Goal: Task Accomplishment & Management: Complete application form

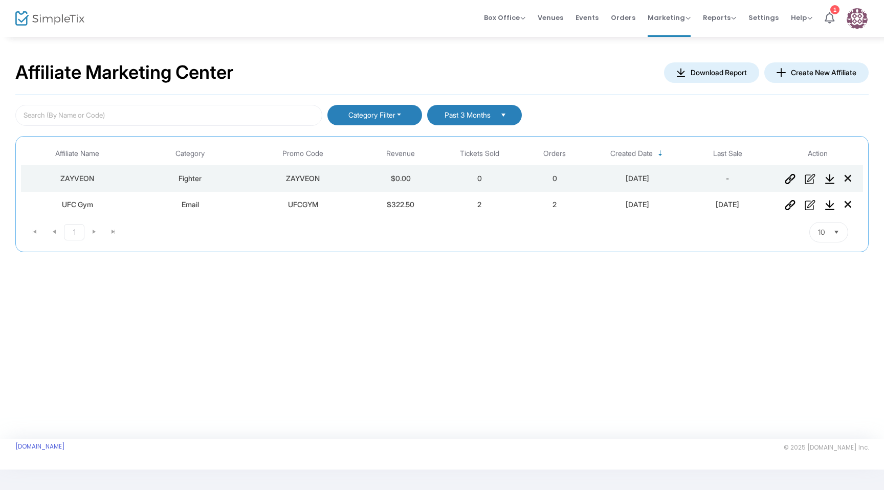
click at [842, 69] on button "Create New Affiliate" at bounding box center [816, 72] width 104 height 20
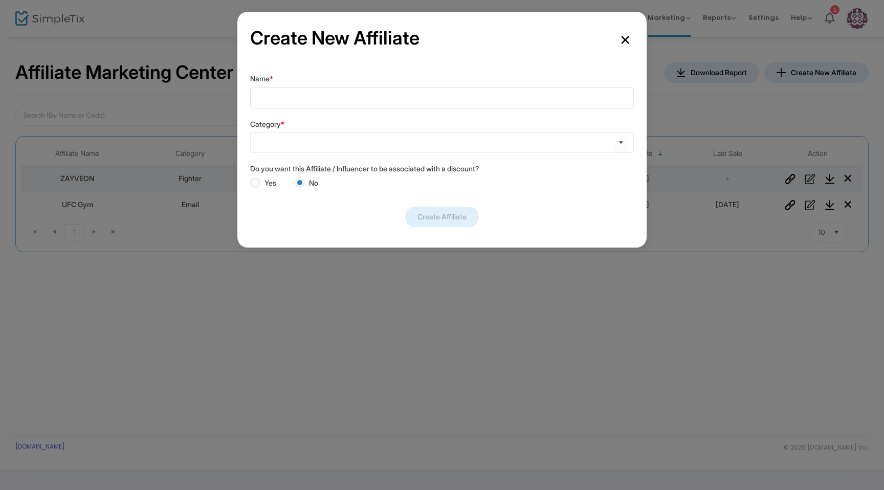
click at [461, 104] on body "Processing... please wait Box Office Sell Tickets Bookings Sell Season Pass Ven…" at bounding box center [442, 245] width 884 height 490
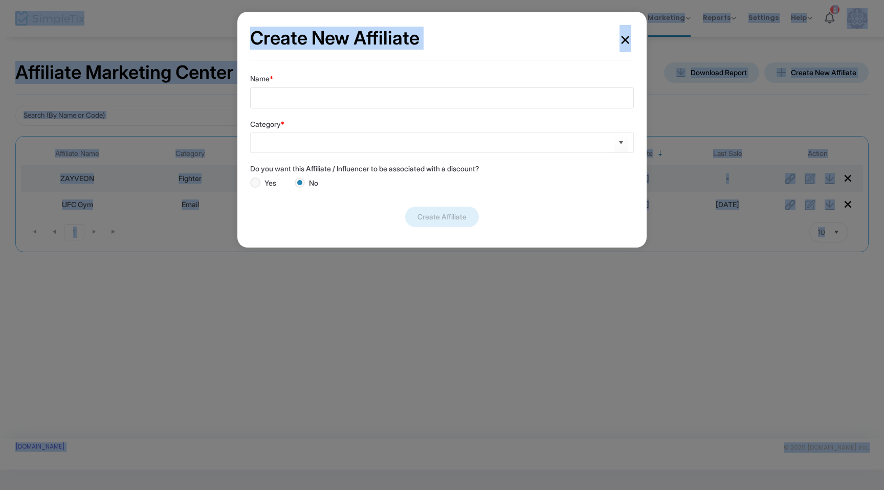
click at [461, 104] on input "Name *" at bounding box center [442, 97] width 384 height 21
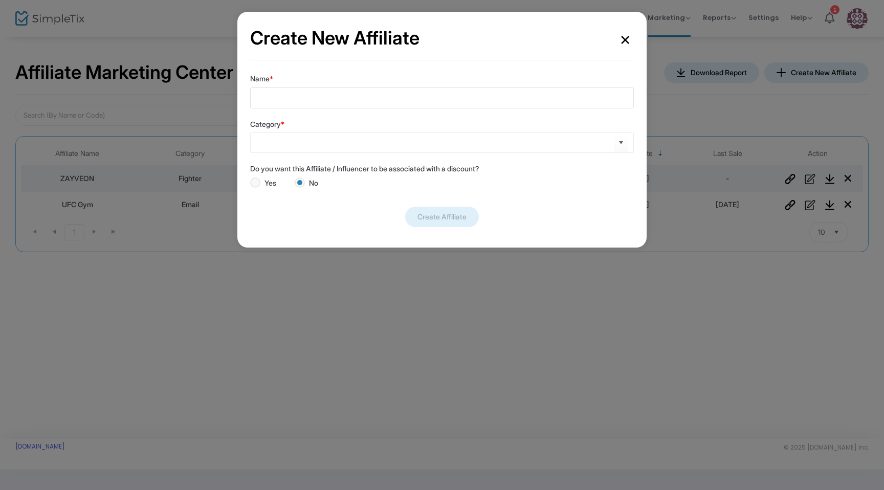
click at [448, 105] on input "Name *" at bounding box center [442, 97] width 384 height 21
type input "[PERSON_NAME]"
click at [399, 138] on input at bounding box center [437, 143] width 354 height 11
type input "d"
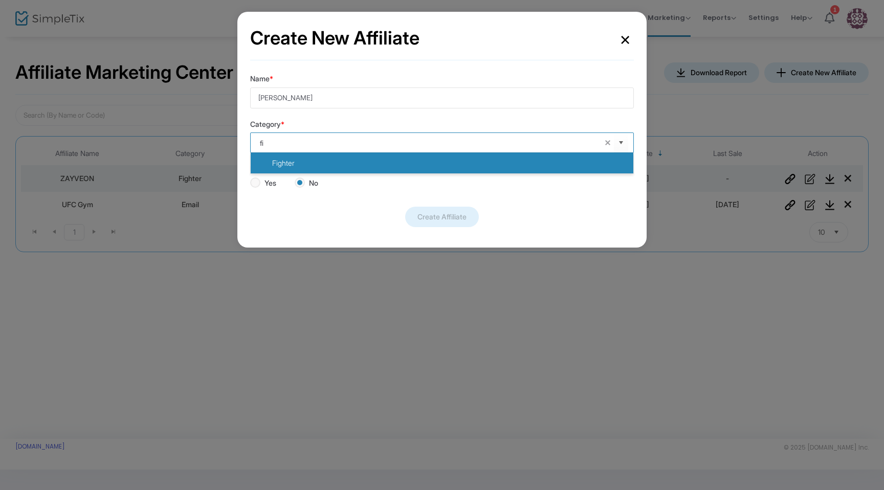
click at [346, 160] on li "Fighter" at bounding box center [442, 163] width 383 height 20
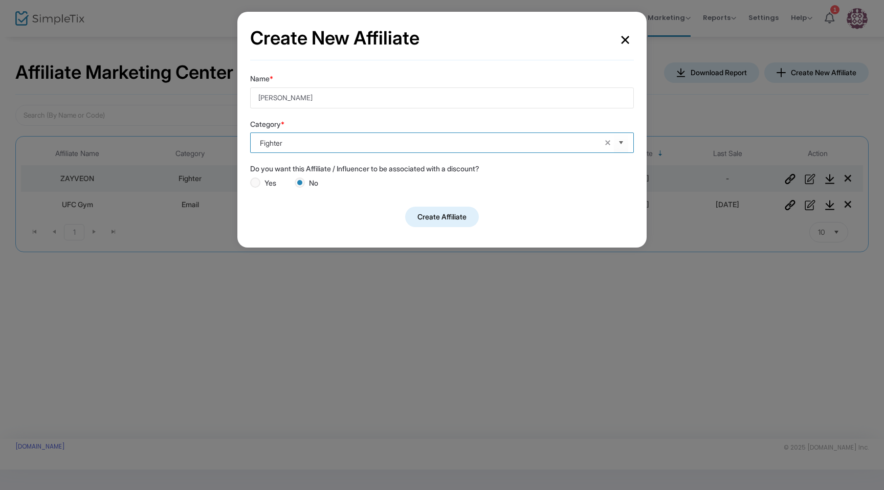
type input "Fighter"
click at [255, 181] on span at bounding box center [255, 183] width 10 height 10
click at [255, 188] on input "Yes" at bounding box center [255, 188] width 1 height 1
radio input "true"
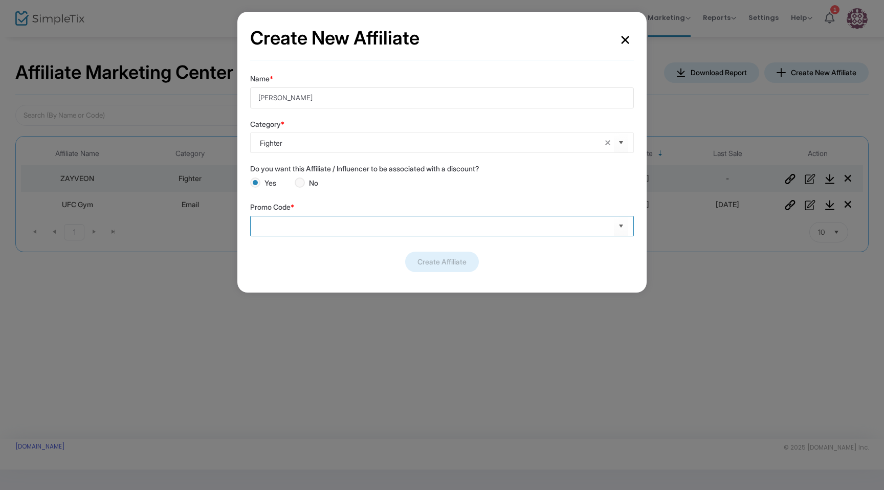
click at [307, 226] on input at bounding box center [437, 225] width 354 height 11
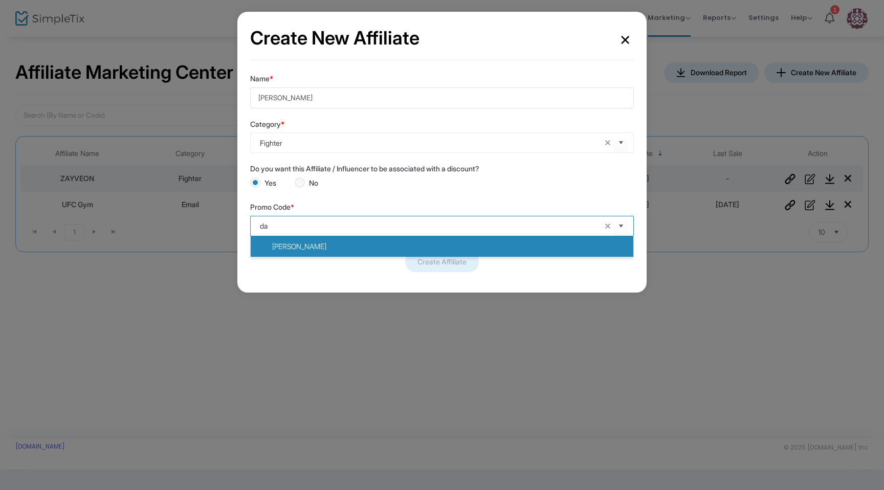
click at [327, 241] on li "[PERSON_NAME]" at bounding box center [442, 246] width 383 height 20
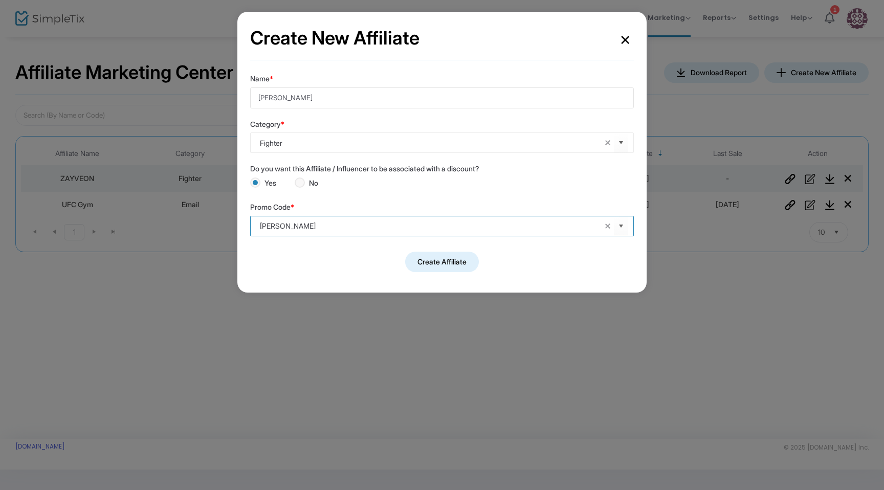
type input "[PERSON_NAME]"
click at [448, 260] on button "Create Affiliate" at bounding box center [442, 262] width 74 height 20
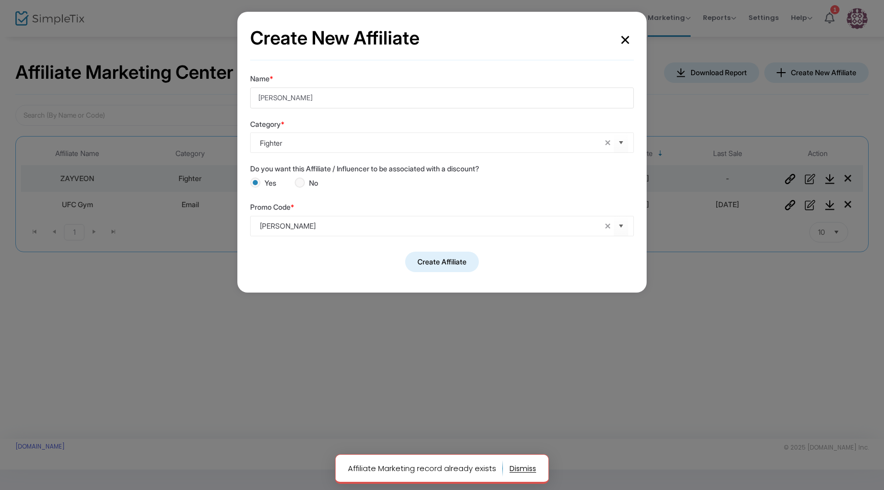
click at [625, 42] on button "×" at bounding box center [624, 39] width 17 height 28
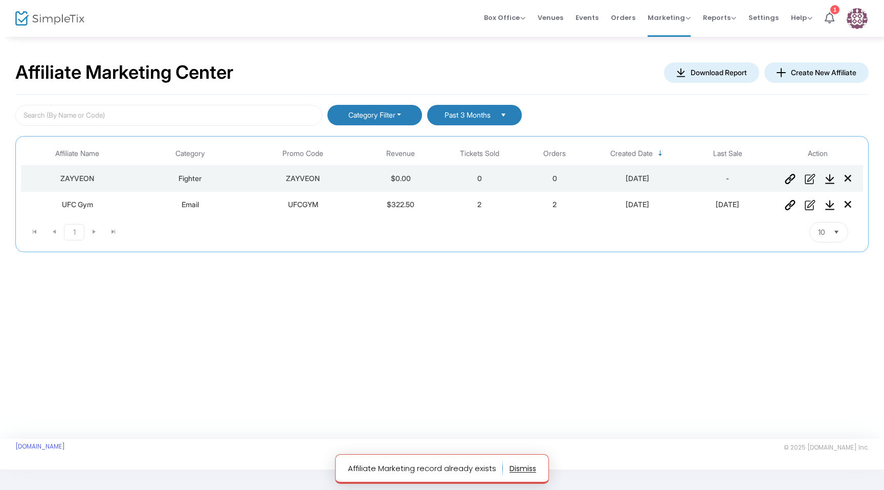
click at [391, 119] on button "Category Filter" at bounding box center [374, 115] width 95 height 20
click at [361, 181] on label "Fighter" at bounding box center [370, 187] width 38 height 12
click at [356, 192] on input "Fighter" at bounding box center [356, 192] width 1 height 1
checkbox input "true"
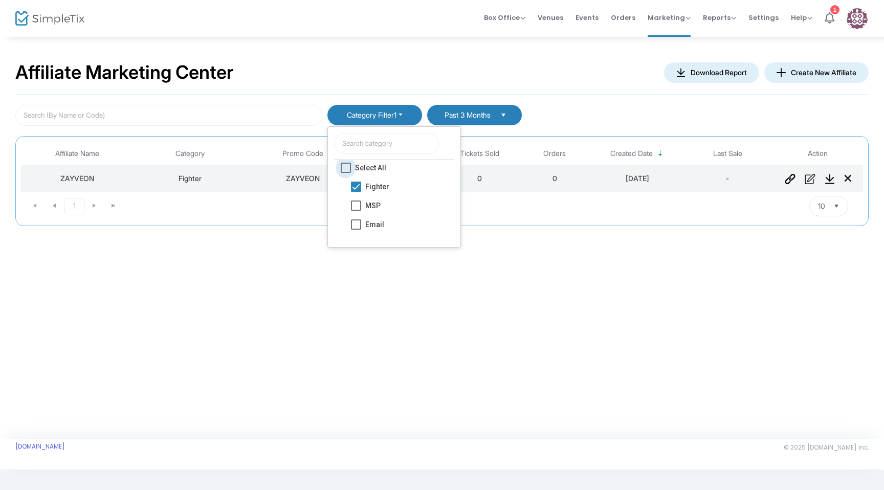
click at [346, 169] on span at bounding box center [346, 168] width 10 height 10
click at [346, 173] on input "Select All" at bounding box center [345, 173] width 1 height 1
checkbox input "true"
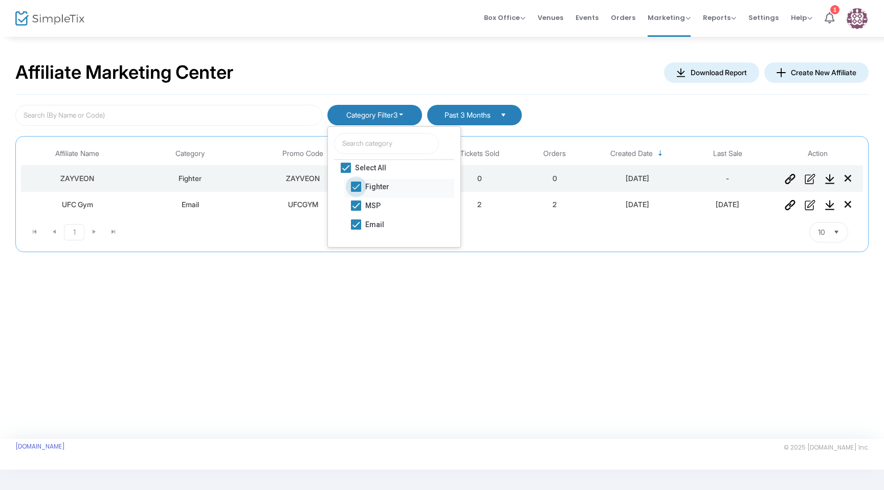
click at [358, 184] on span at bounding box center [356, 187] width 10 height 10
click at [356, 192] on input "Fighter" at bounding box center [356, 192] width 1 height 1
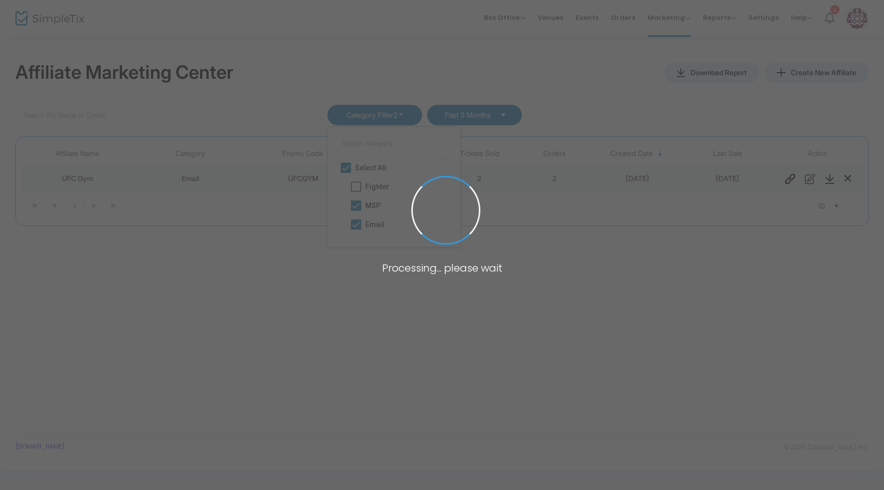
click at [369, 190] on span at bounding box center [442, 245] width 884 height 490
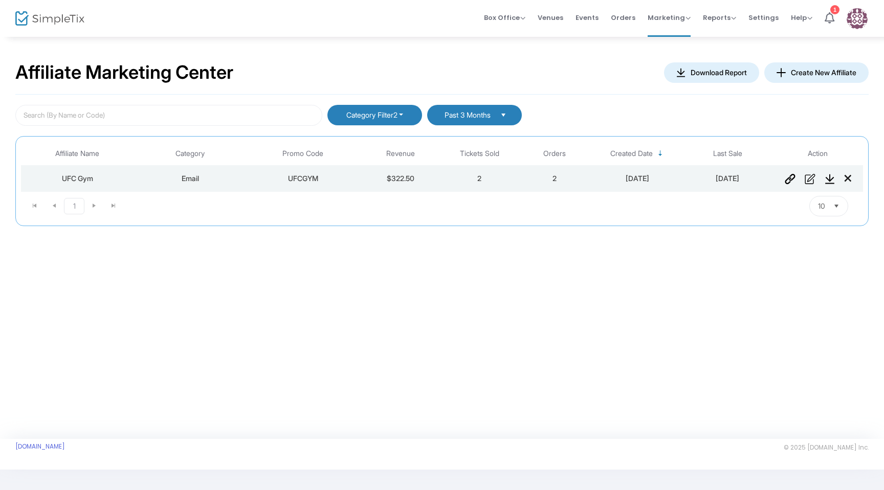
click at [356, 118] on button "Category Filter 2" at bounding box center [374, 115] width 95 height 20
click at [367, 184] on span "Fighter" at bounding box center [377, 187] width 24 height 12
click at [356, 192] on input "Fighter" at bounding box center [356, 192] width 1 height 1
checkbox input "true"
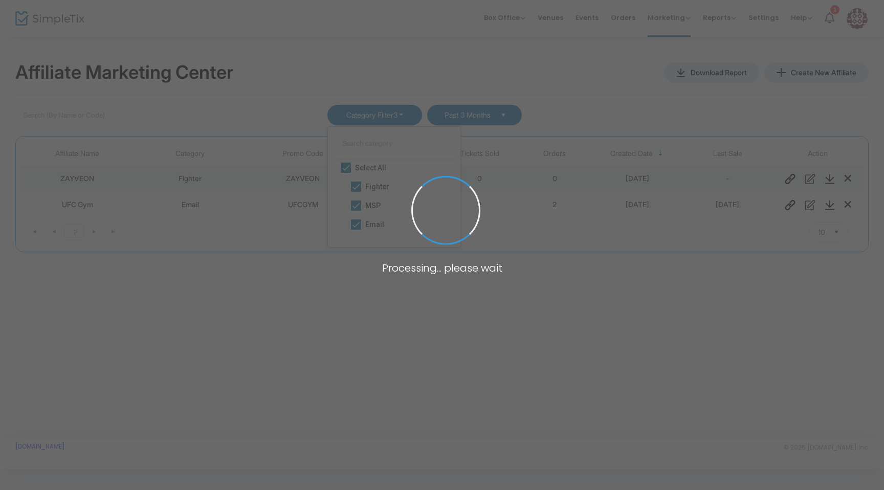
click at [372, 209] on body "Processing... please wait Box Office Sell Tickets Bookings Sell Season Pass Ven…" at bounding box center [442, 245] width 884 height 490
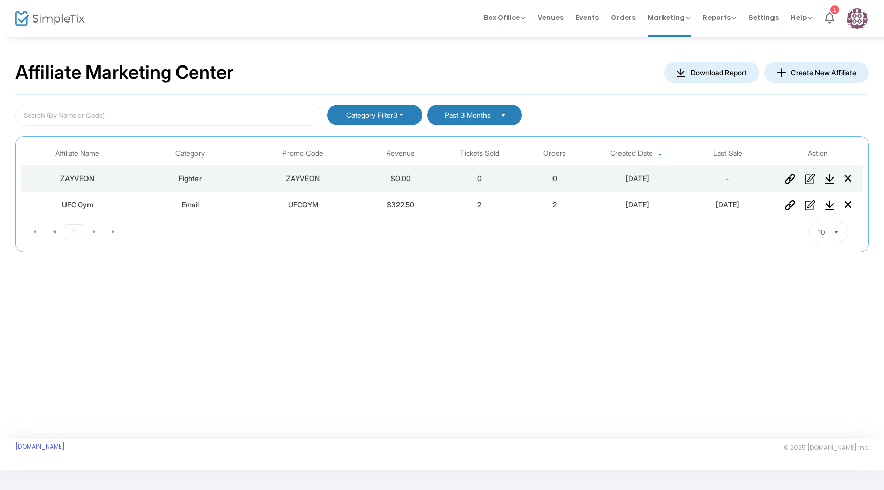
click at [376, 121] on button "Category Filter 3" at bounding box center [374, 115] width 95 height 20
click at [344, 165] on span at bounding box center [346, 168] width 10 height 10
click at [345, 173] on input "Select All" at bounding box center [345, 173] width 1 height 1
checkbox input "false"
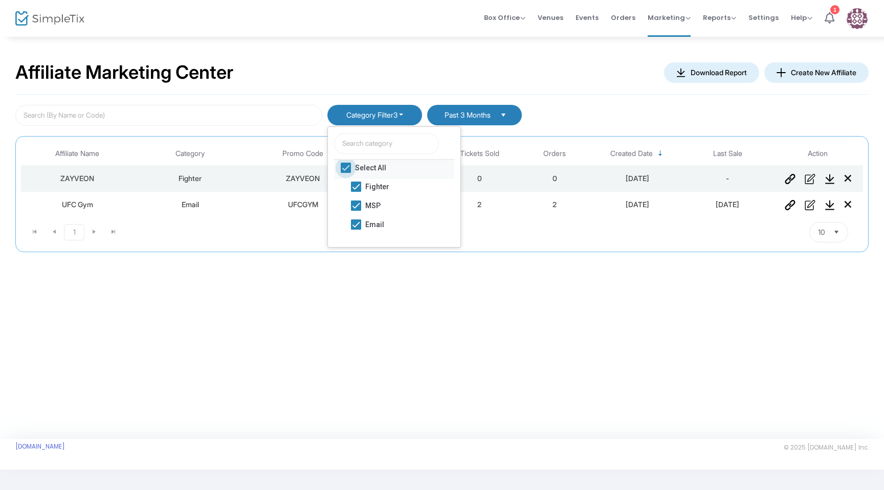
checkbox input "false"
click at [481, 114] on span "Past 3 Months" at bounding box center [468, 115] width 50 height 9
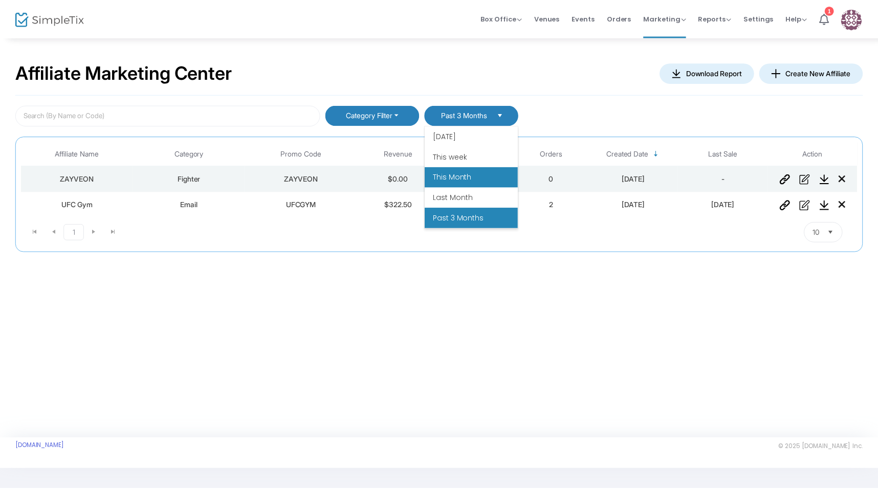
scroll to position [82, 0]
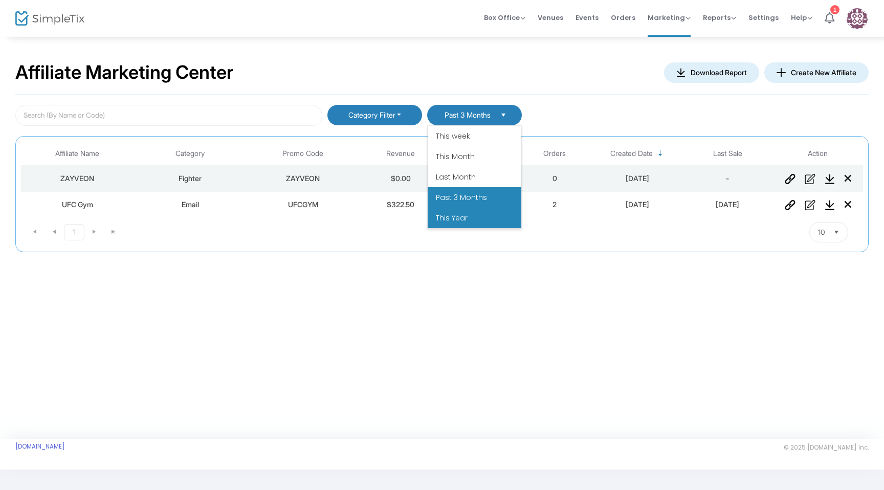
drag, startPoint x: 470, startPoint y: 203, endPoint x: 470, endPoint y: 214, distance: 10.8
click at [470, 214] on ul "All Time Last 30 Days [DATE] [DATE] This week This Month Last Month Past 3 Mont…" at bounding box center [475, 136] width 94 height 184
click at [470, 214] on li "This Year" at bounding box center [475, 218] width 94 height 20
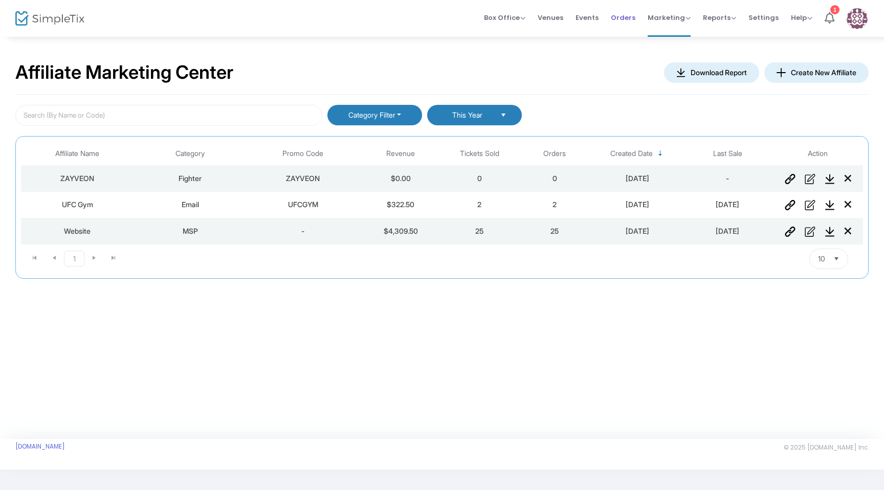
click at [631, 24] on span "Orders" at bounding box center [623, 18] width 25 height 26
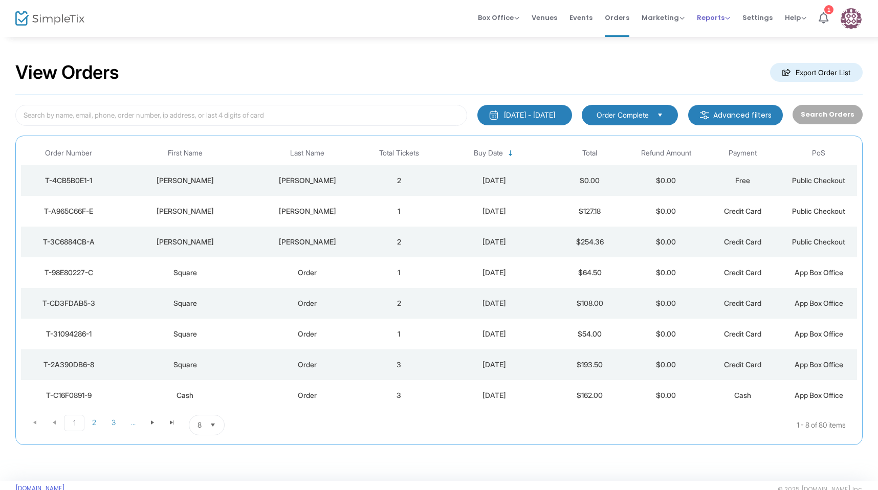
click at [702, 22] on span "Reports" at bounding box center [713, 18] width 33 height 10
click at [718, 24] on span "Reports Analytics Sales Reports Download" at bounding box center [713, 18] width 33 height 26
click at [655, 16] on span "Marketing" at bounding box center [663, 18] width 43 height 10
click at [665, 32] on li "Promo Codes" at bounding box center [683, 35] width 82 height 20
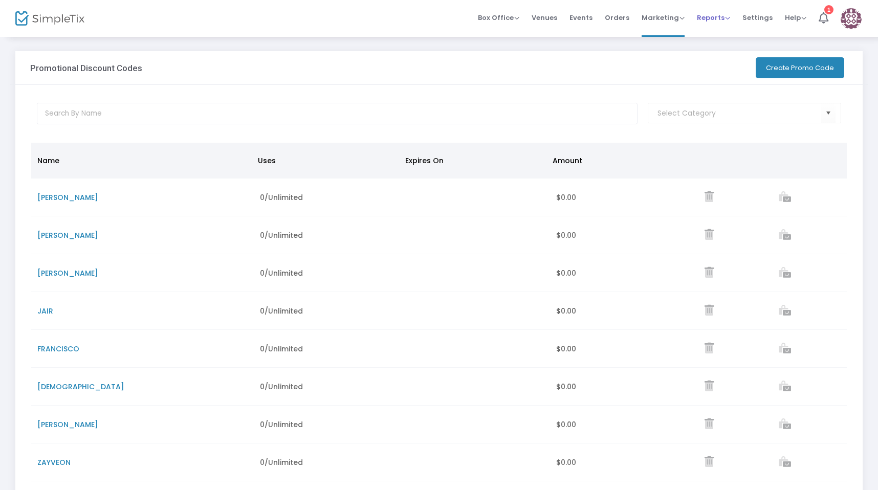
click at [706, 18] on span "Reports" at bounding box center [713, 18] width 33 height 10
click at [624, 22] on span "Orders" at bounding box center [617, 18] width 25 height 26
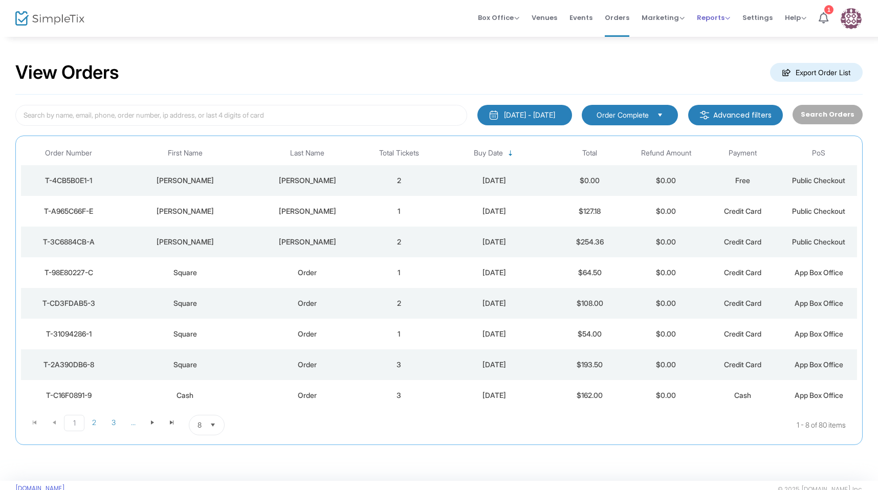
click at [702, 26] on span "Reports Analytics Sales Reports Download" at bounding box center [713, 18] width 33 height 26
click at [664, 25] on span "Marketing Promo Codes Quantity Discounts Affiliate" at bounding box center [663, 18] width 43 height 26
click at [664, 10] on span "Marketing Promo Codes Quantity Discounts Affiliate" at bounding box center [663, 18] width 43 height 26
click at [667, 18] on span "Marketing" at bounding box center [663, 18] width 43 height 10
click at [665, 47] on li "Quantity Discounts" at bounding box center [683, 55] width 82 height 20
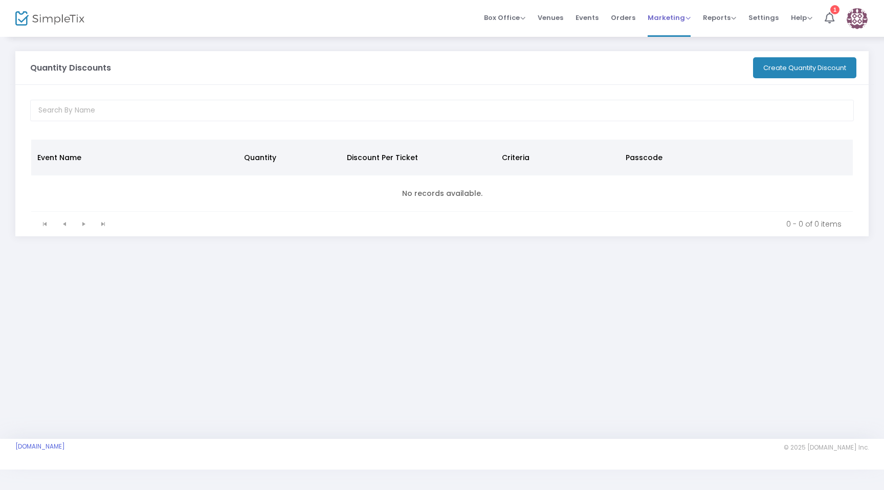
click at [671, 14] on span "Marketing" at bounding box center [669, 18] width 43 height 10
click at [681, 34] on li "Promo Codes" at bounding box center [689, 35] width 82 height 20
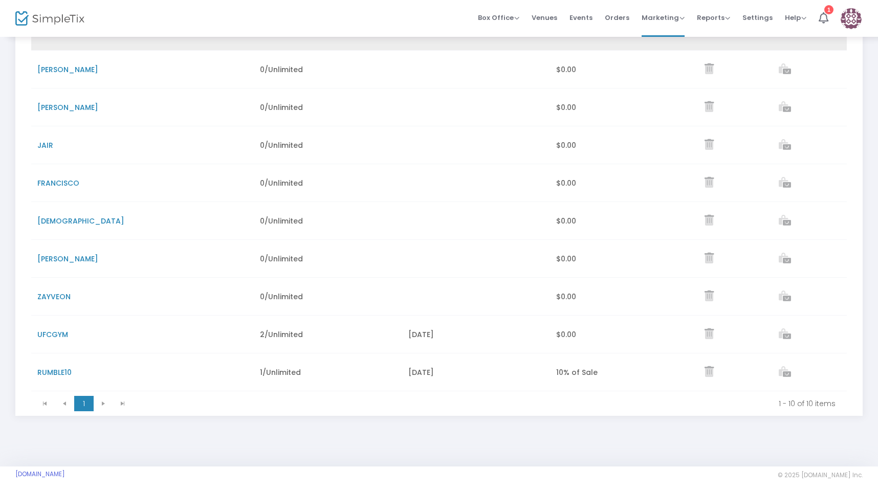
scroll to position [198, 0]
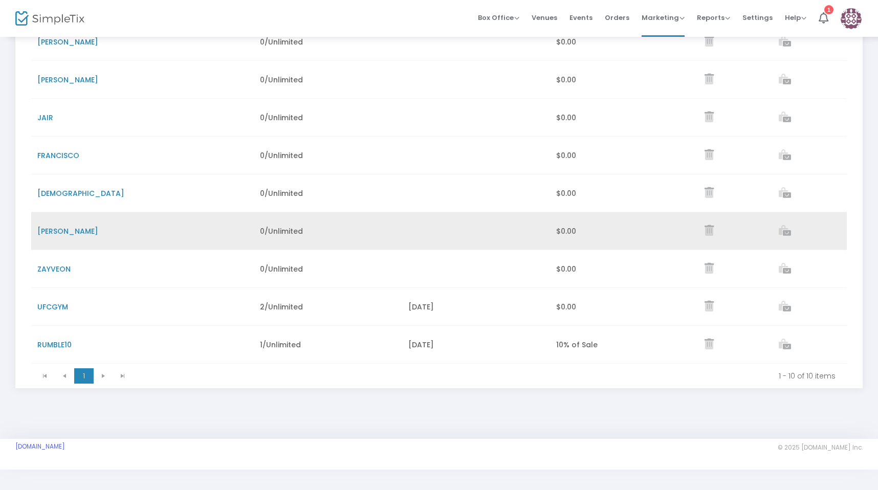
click at [51, 227] on span "[PERSON_NAME]" at bounding box center [67, 231] width 61 height 10
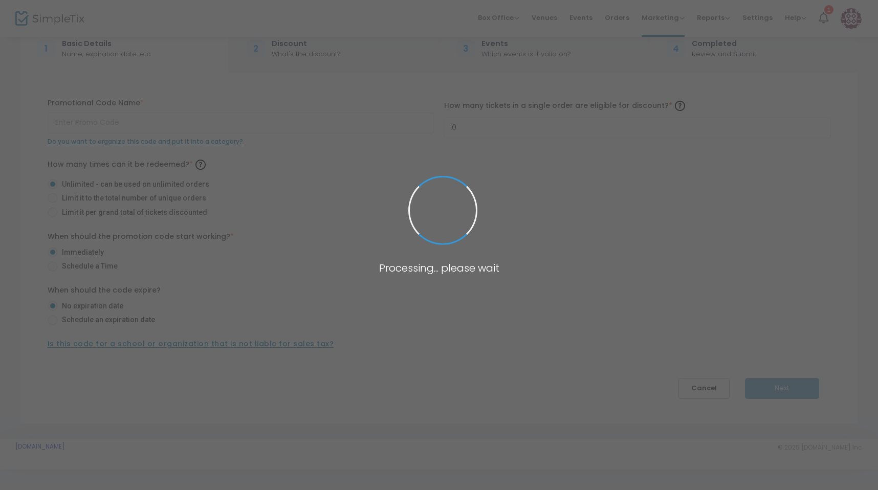
type input "[PERSON_NAME]"
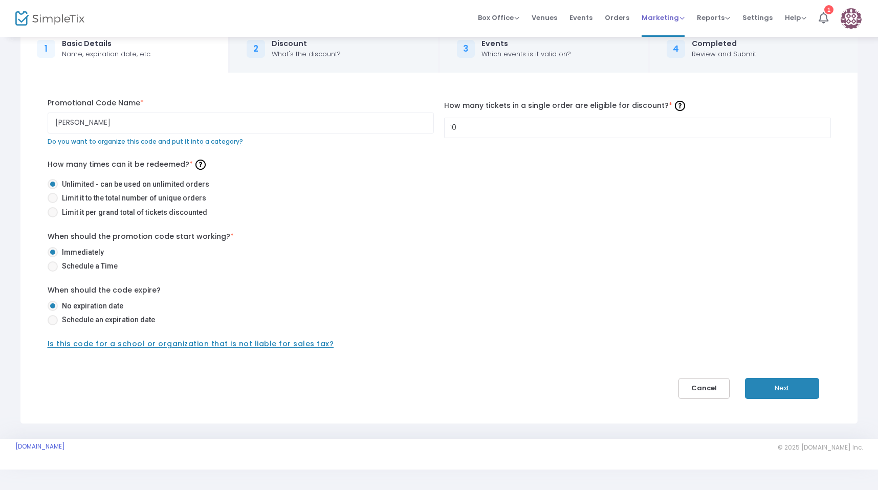
click at [666, 17] on span "Marketing" at bounding box center [663, 18] width 43 height 10
click at [662, 68] on li "Affiliate" at bounding box center [683, 74] width 82 height 20
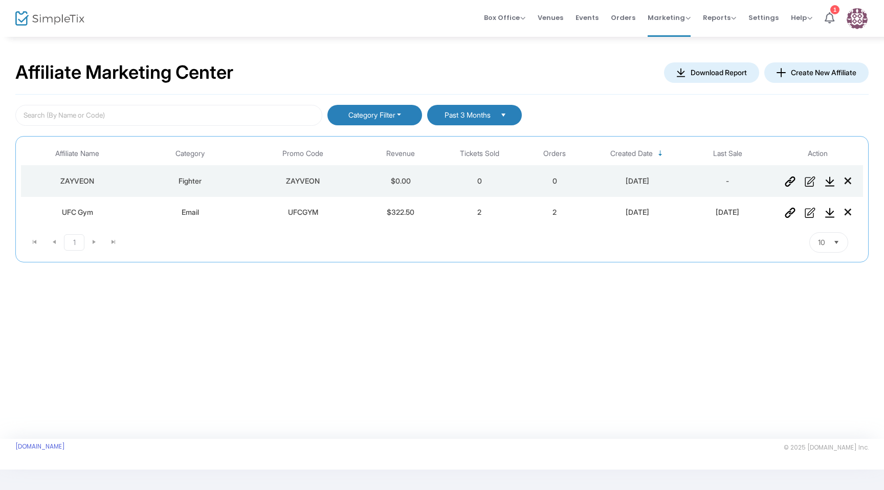
click at [803, 75] on button "Create New Affiliate" at bounding box center [816, 72] width 104 height 20
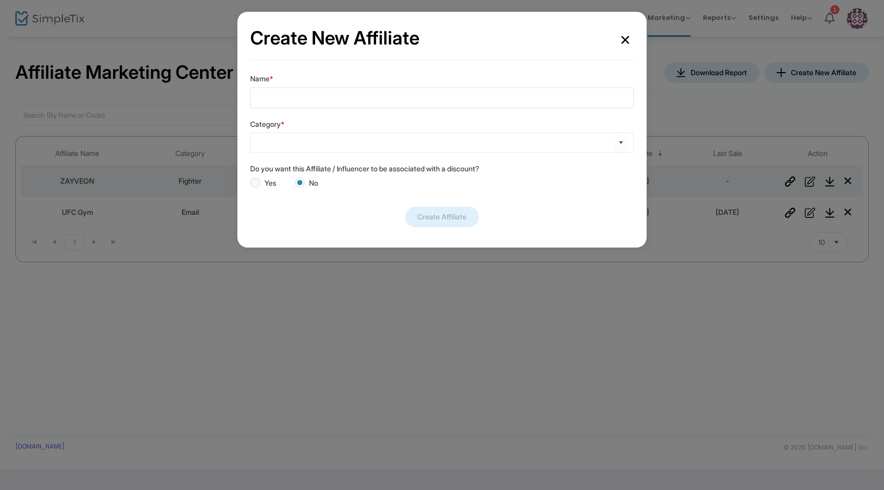
click at [334, 107] on input "Name *" at bounding box center [442, 97] width 384 height 21
click at [421, 150] on kendo-combobox at bounding box center [442, 142] width 384 height 20
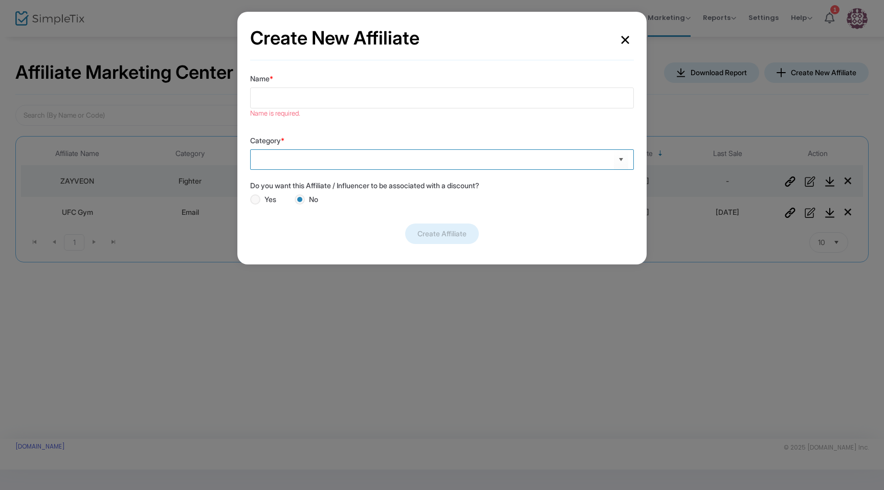
click at [358, 164] on kendo-combobox at bounding box center [442, 159] width 384 height 20
click at [626, 159] on span "Select" at bounding box center [621, 159] width 17 height 17
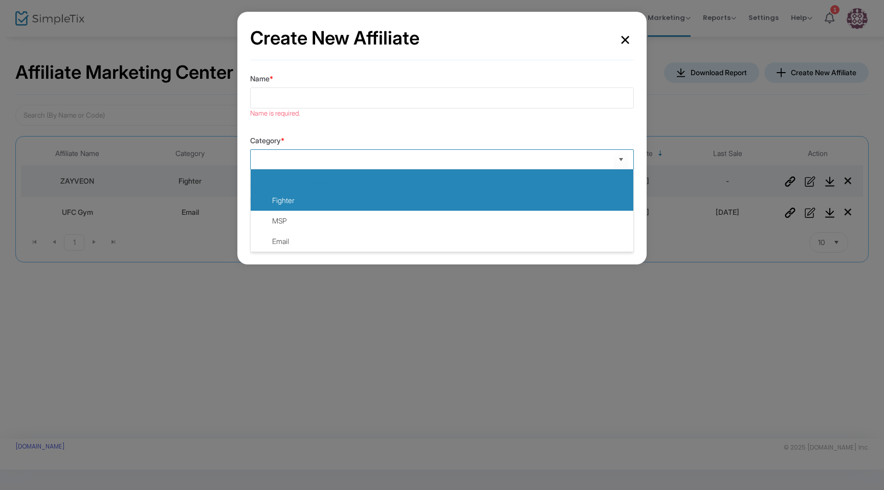
click at [451, 195] on li "Fighter" at bounding box center [442, 200] width 383 height 20
type input "Fighter"
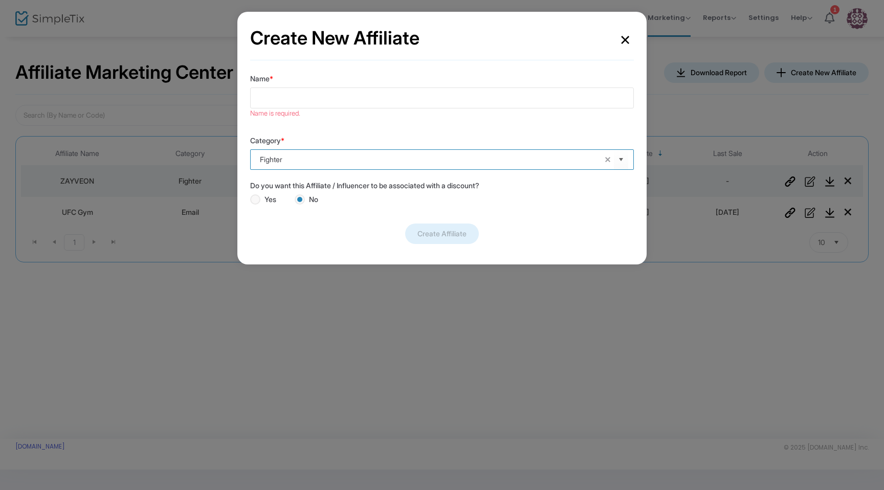
click at [385, 97] on input "Name *" at bounding box center [442, 97] width 384 height 21
paste input "[PERSON_NAME]"
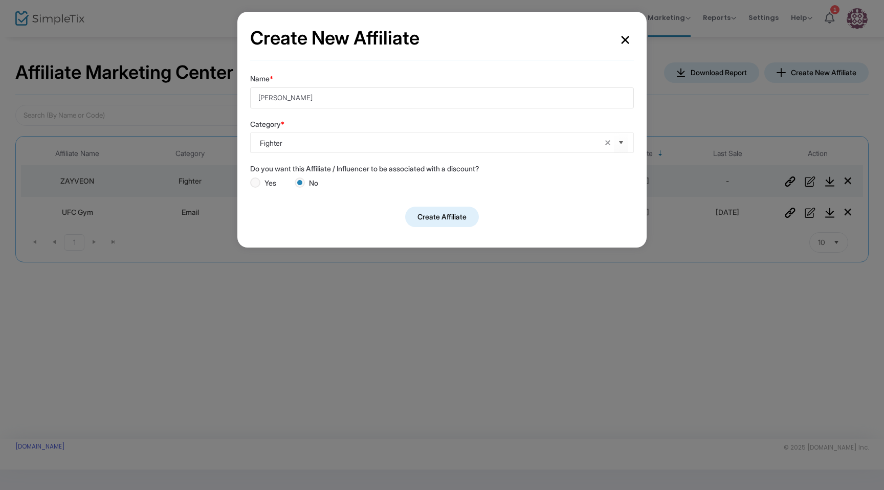
type input "[PERSON_NAME]"
click at [263, 184] on span "Yes" at bounding box center [268, 183] width 16 height 11
click at [255, 188] on input "Yes" at bounding box center [255, 188] width 1 height 1
radio input "true"
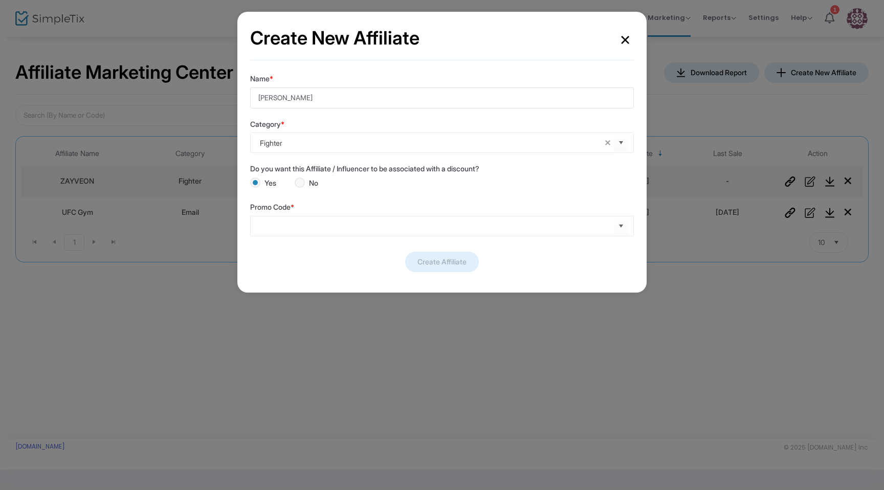
click at [320, 97] on input "[PERSON_NAME]" at bounding box center [442, 97] width 384 height 21
drag, startPoint x: 317, startPoint y: 102, endPoint x: 281, endPoint y: 96, distance: 36.2
click at [281, 96] on input "[PERSON_NAME] 2" at bounding box center [442, 97] width 384 height 21
click at [259, 96] on input "[PERSON_NAME]" at bounding box center [442, 97] width 384 height 21
paste input "Havoc 2"
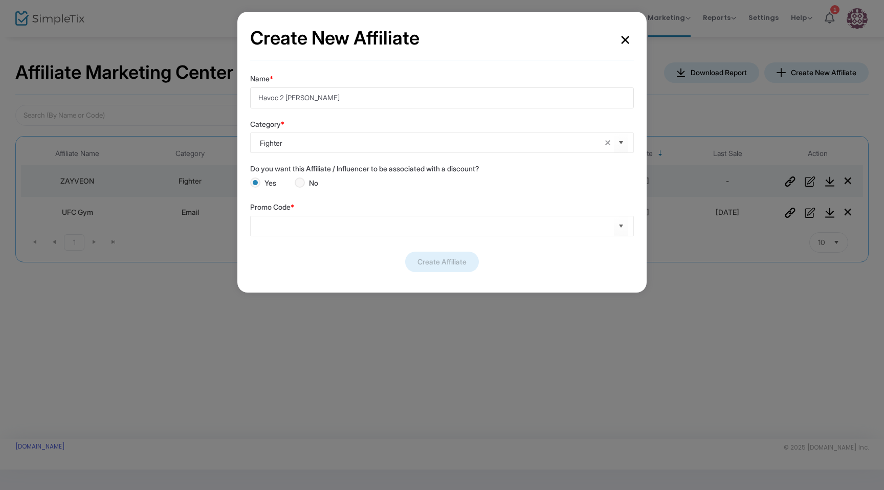
type input "Havoc 2 [PERSON_NAME]"
click at [285, 223] on input at bounding box center [437, 225] width 354 height 11
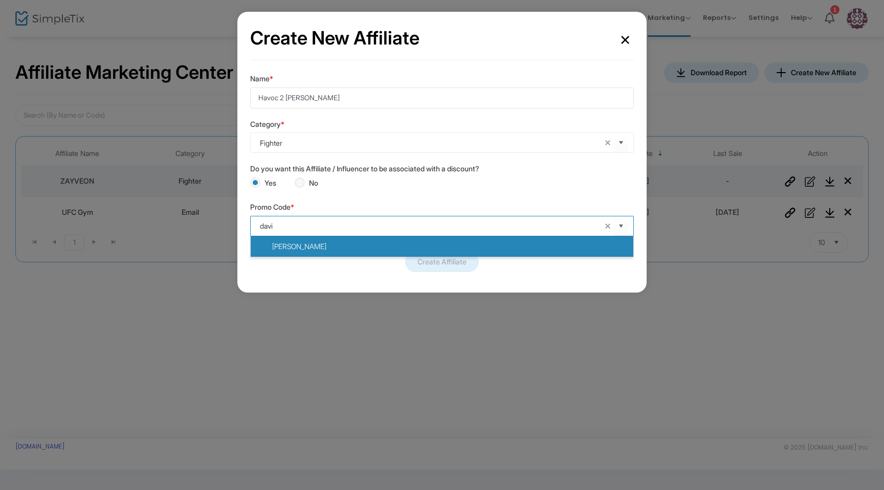
click at [301, 248] on li "[PERSON_NAME]" at bounding box center [442, 246] width 383 height 20
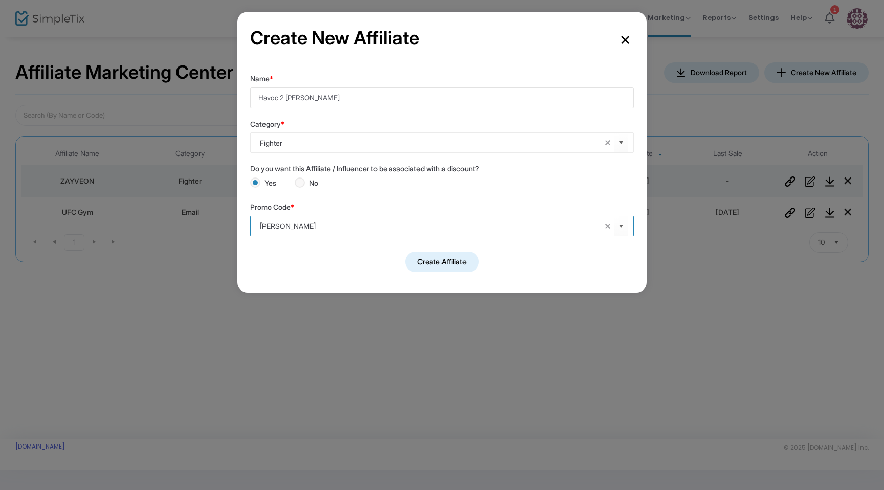
type input "[PERSON_NAME]"
click at [465, 264] on button "Create Affiliate" at bounding box center [442, 262] width 74 height 20
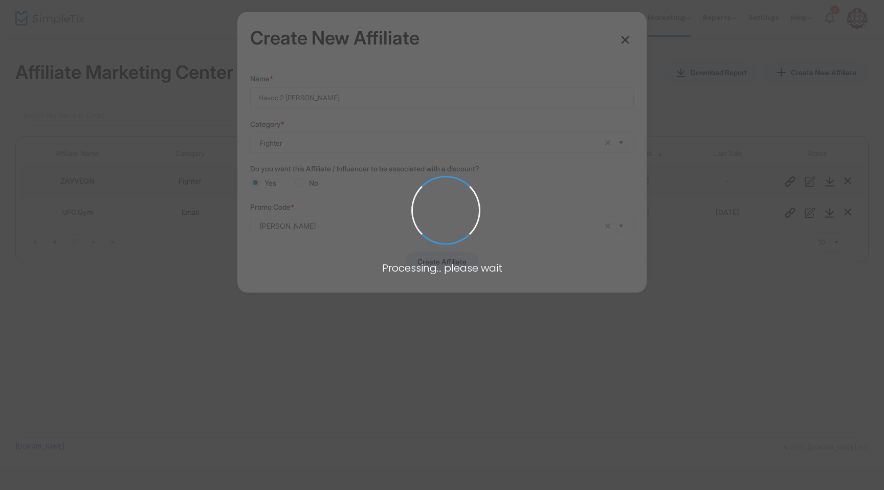
radio input "false"
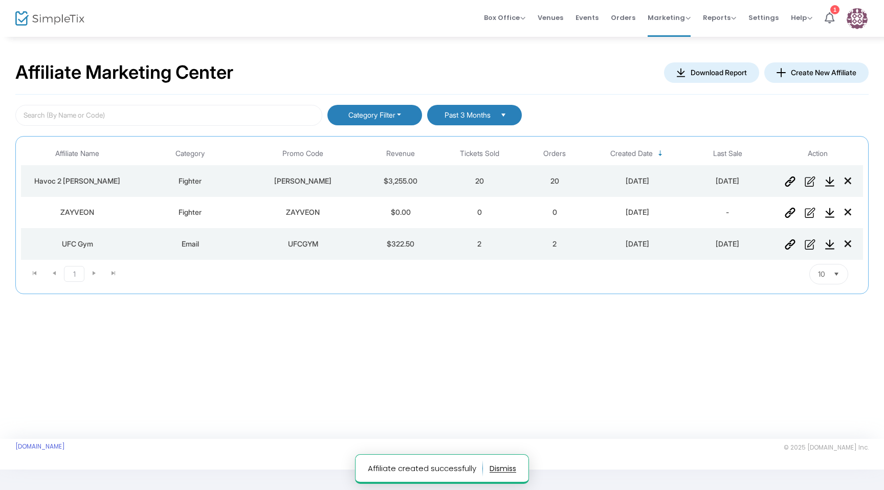
click at [112, 217] on td "ZAYVEON" at bounding box center [77, 212] width 113 height 31
click at [812, 216] on img "Data table" at bounding box center [810, 213] width 11 height 10
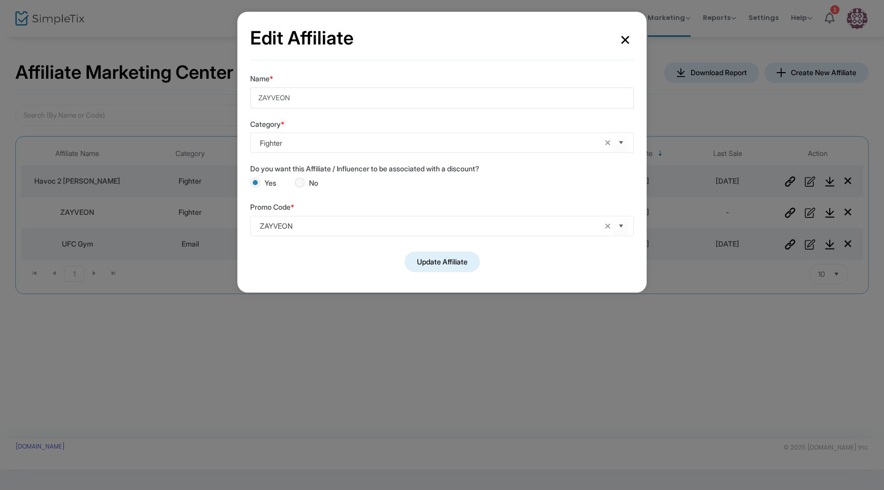
click at [257, 97] on input "ZAYVEON" at bounding box center [442, 97] width 384 height 21
type input "Havoc 2 ZAYVEON"
click at [450, 259] on button "Update Affiliate" at bounding box center [442, 262] width 75 height 20
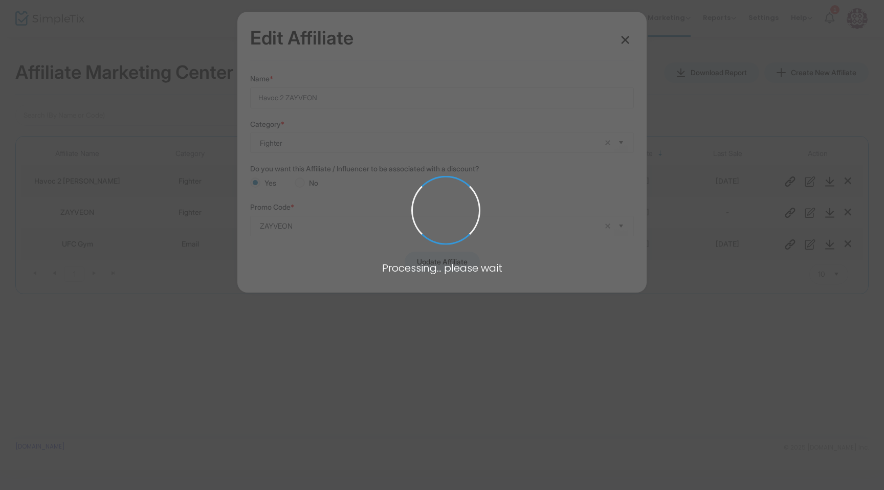
radio input "false"
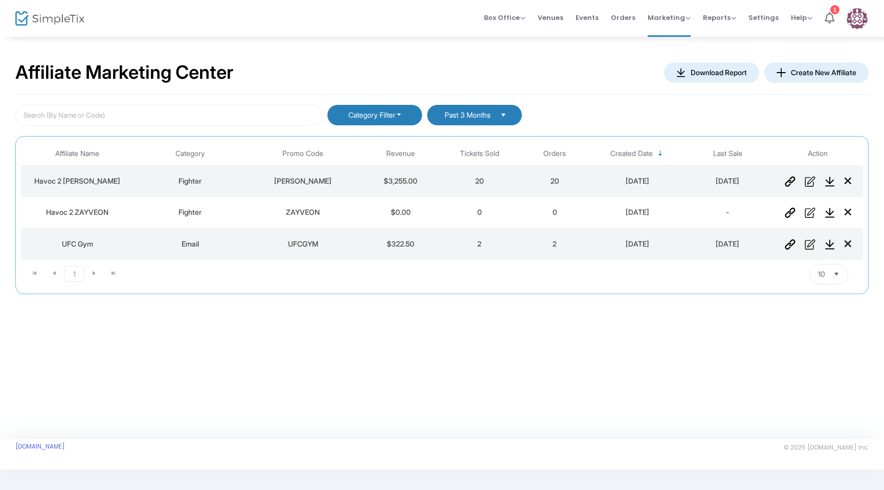
click at [813, 181] on img "Data table" at bounding box center [810, 181] width 11 height 10
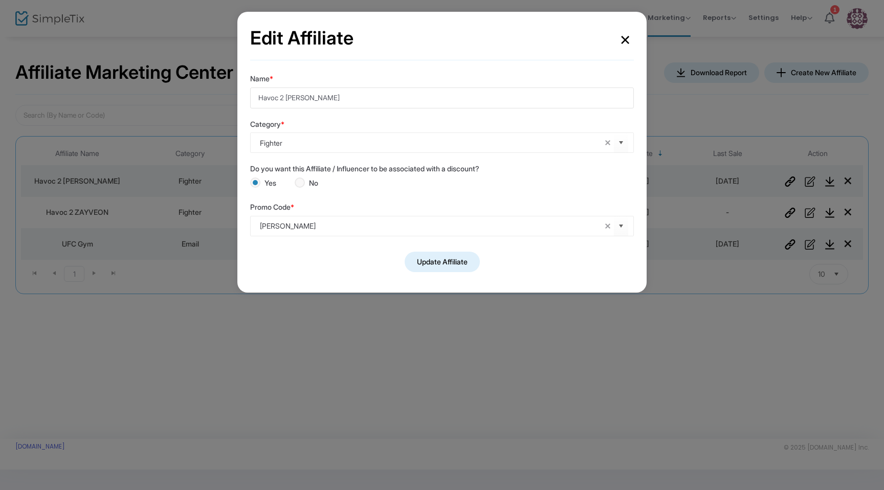
click at [625, 39] on button "×" at bounding box center [624, 39] width 17 height 28
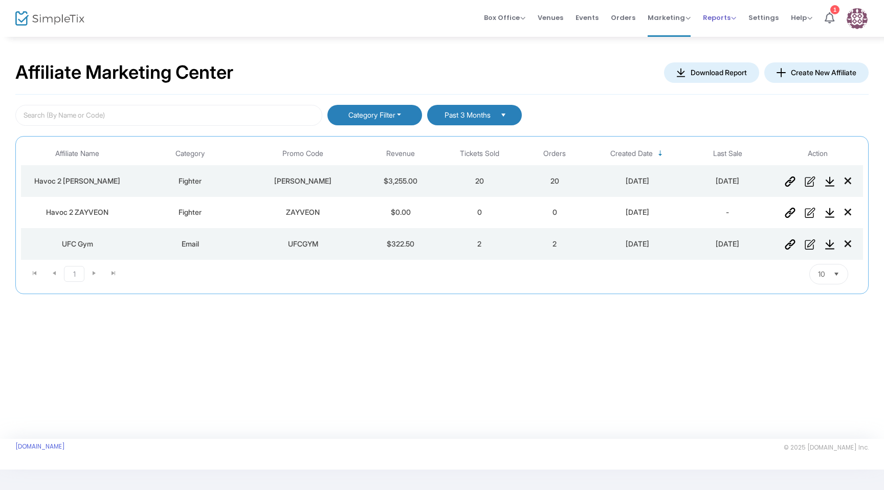
click at [725, 20] on span "Reports" at bounding box center [719, 18] width 33 height 10
click at [749, 143] on th "Last Sale" at bounding box center [727, 154] width 90 height 24
click at [486, 107] on kendo-dropdownlist "Past 3 Months" at bounding box center [474, 115] width 95 height 20
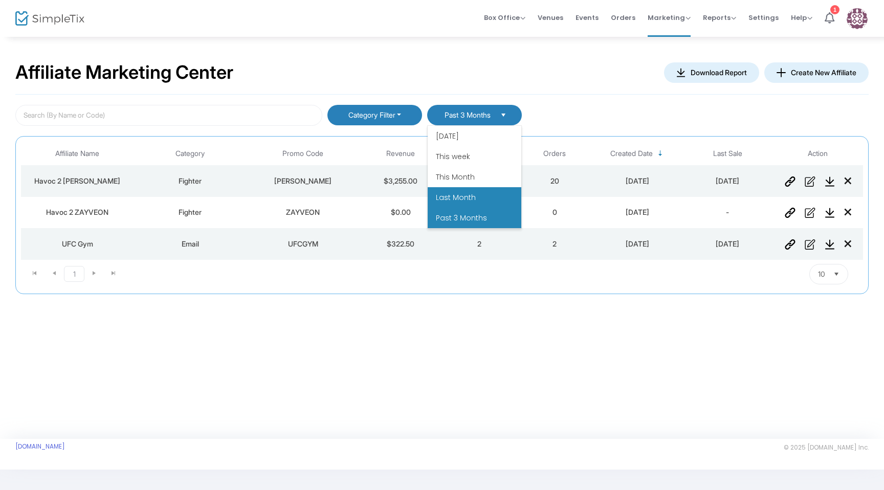
click at [470, 190] on li "Last Month" at bounding box center [475, 197] width 94 height 20
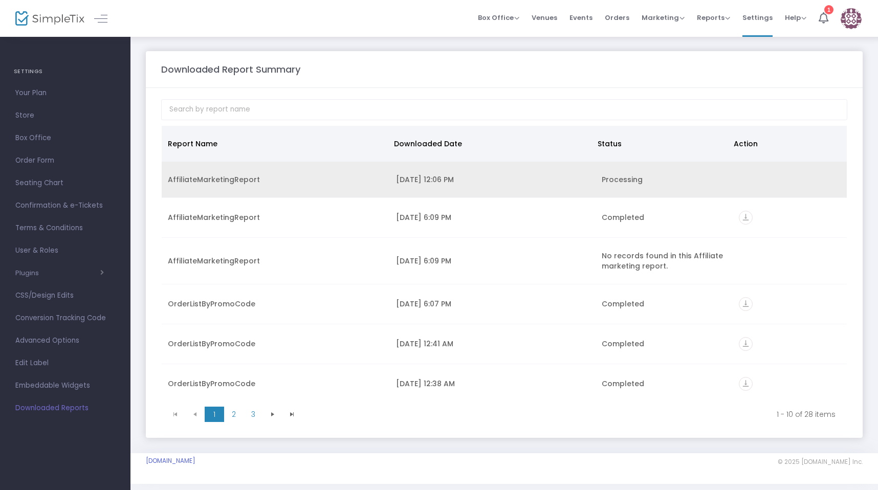
click at [446, 182] on div "[DATE] 12:06 PM" at bounding box center [492, 179] width 193 height 10
click at [248, 175] on div "AffiliateMarketingReport" at bounding box center [276, 179] width 216 height 10
click at [668, 191] on td "Processing" at bounding box center [663, 180] width 137 height 36
click at [306, 181] on div "AffiliateMarketingReport" at bounding box center [276, 179] width 216 height 10
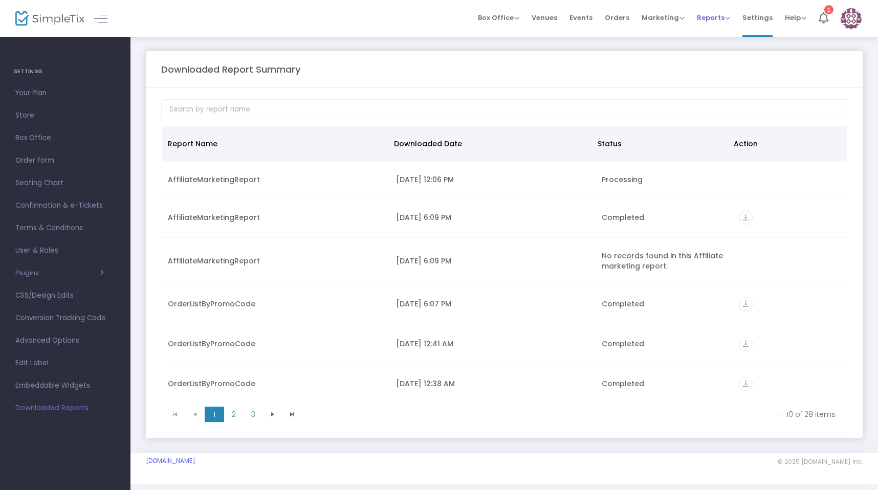
click at [699, 26] on span "Reports Analytics Sales Reports Download" at bounding box center [713, 18] width 33 height 26
click at [702, 20] on span "Reports" at bounding box center [713, 18] width 33 height 10
click at [678, 20] on span "Marketing" at bounding box center [663, 18] width 43 height 10
click at [666, 77] on li "Affiliate" at bounding box center [683, 74] width 82 height 20
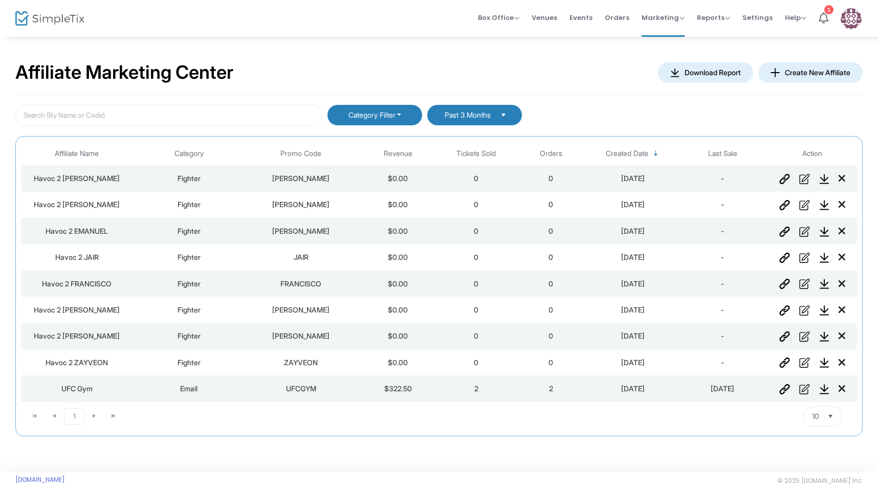
click at [784, 176] on img "Data table" at bounding box center [784, 179] width 11 height 10
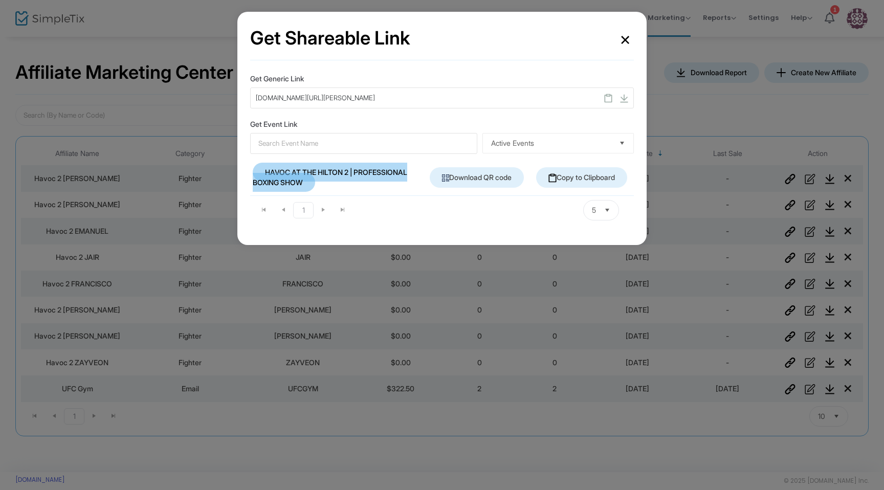
click at [631, 36] on button "×" at bounding box center [624, 39] width 17 height 28
